Goal: Transaction & Acquisition: Book appointment/travel/reservation

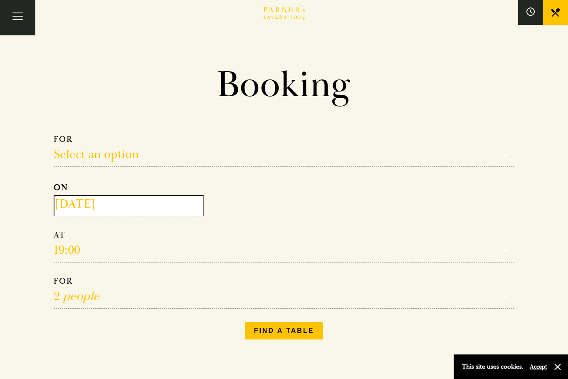
click at [162, 206] on input "[DATE]" at bounding box center [129, 205] width 150 height 21
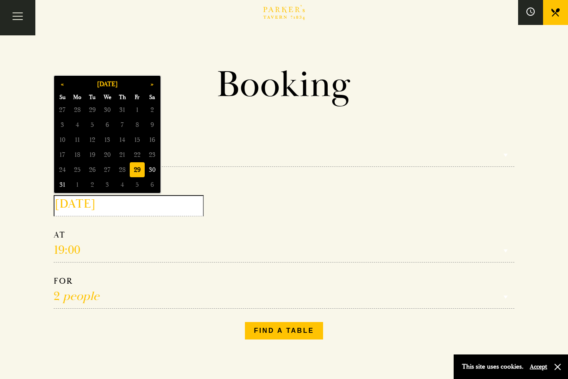
click at [149, 88] on button "»" at bounding box center [152, 84] width 15 height 15
click at [122, 109] on span "4" at bounding box center [122, 109] width 15 height 15
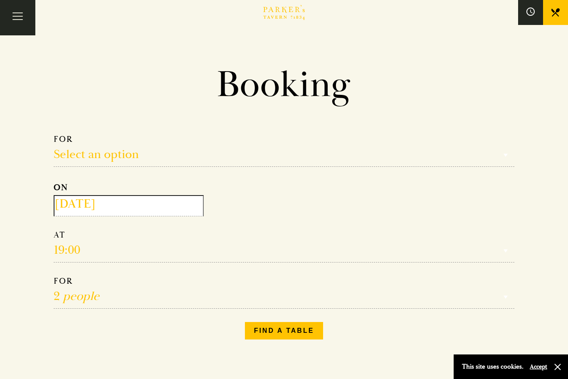
click at [149, 201] on input "[DATE]" at bounding box center [129, 205] width 150 height 21
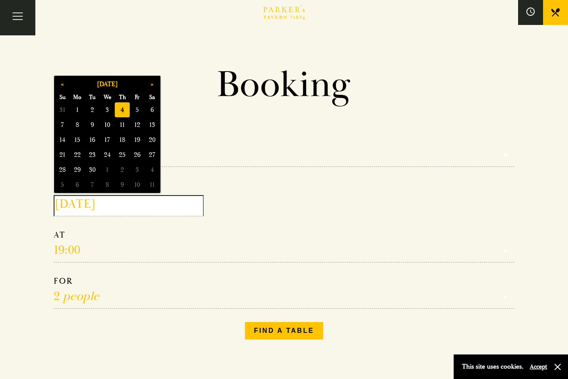
click at [140, 111] on span "5" at bounding box center [137, 109] width 15 height 15
type input "[DATE]"
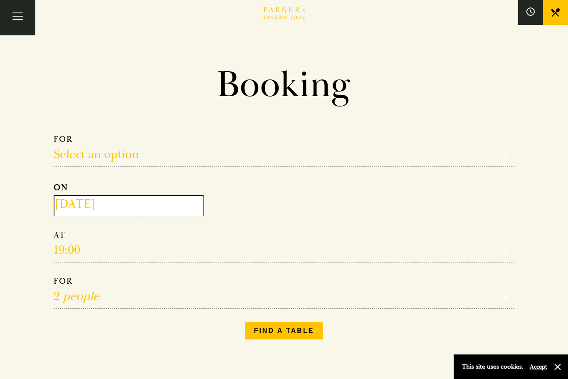
click at [134, 297] on select "1 person 2 people 3 people 4 people 5 people 6 people 7 people 8 people 9 peopl…" at bounding box center [284, 292] width 461 height 33
select select "4"
click at [156, 256] on select "Reservation time" at bounding box center [284, 246] width 461 height 33
click at [127, 151] on select "Select an option Lunch Dinner Afternoon Tea" at bounding box center [284, 150] width 461 height 33
select select "134868"
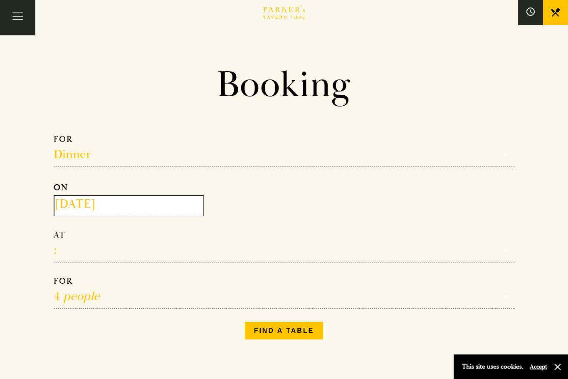
click at [192, 259] on select "17:00 18:00 18:30 19:00 19:30 20:00 20:30 21:00 21:30" at bounding box center [284, 246] width 461 height 33
select select "19:30"
